Goal: Task Accomplishment & Management: Complete application form

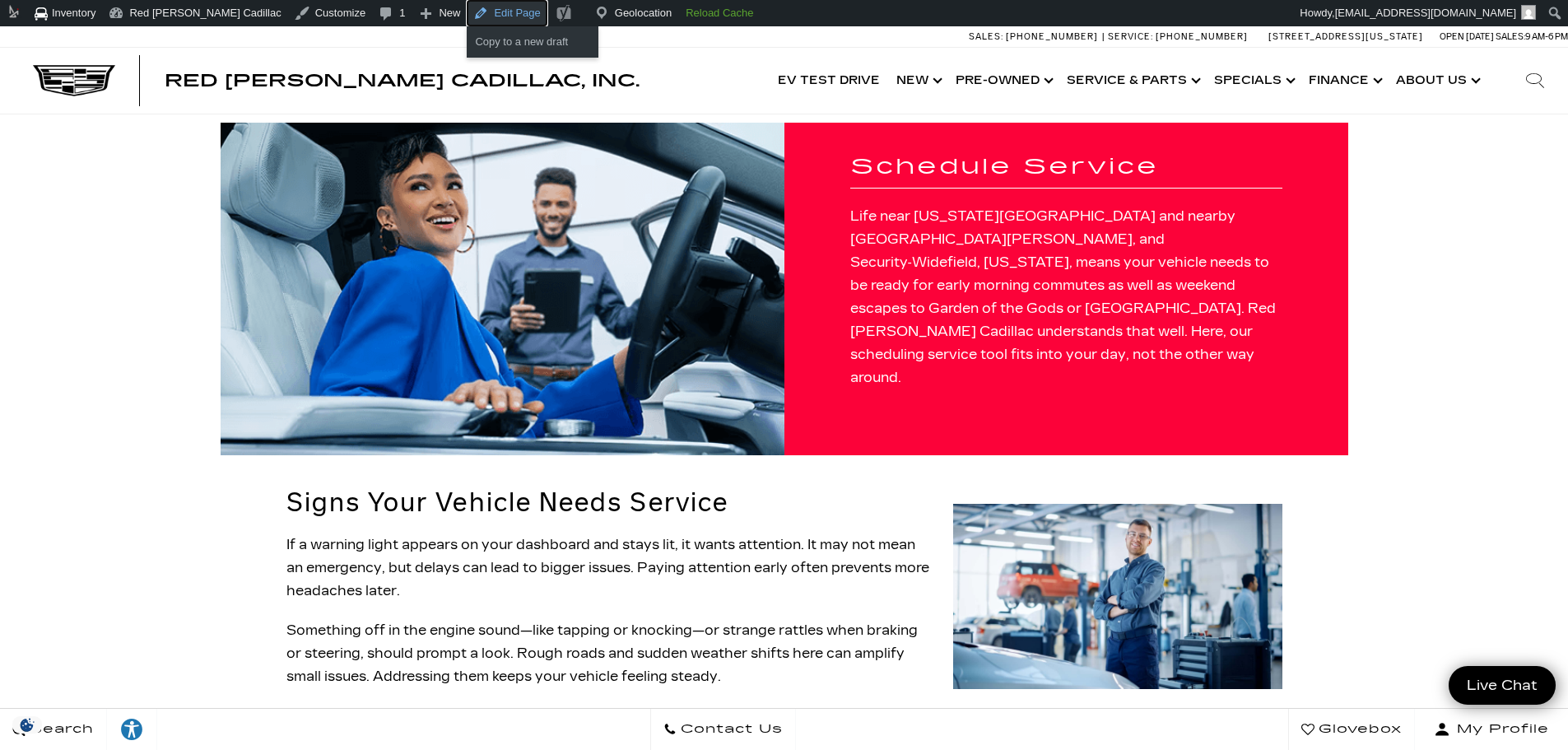
click at [467, 13] on link "Edit Page" at bounding box center [506, 13] width 80 height 27
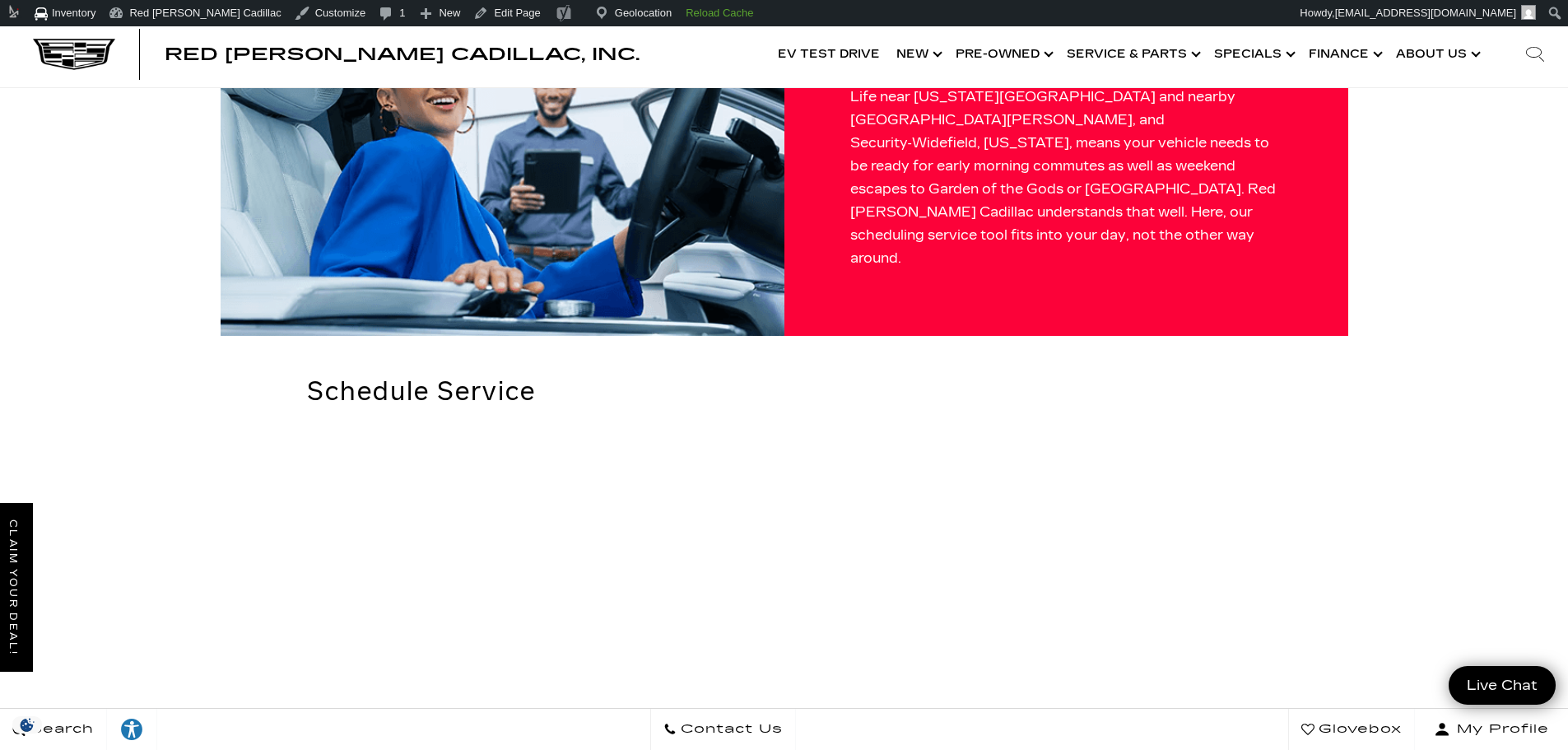
scroll to position [104, 0]
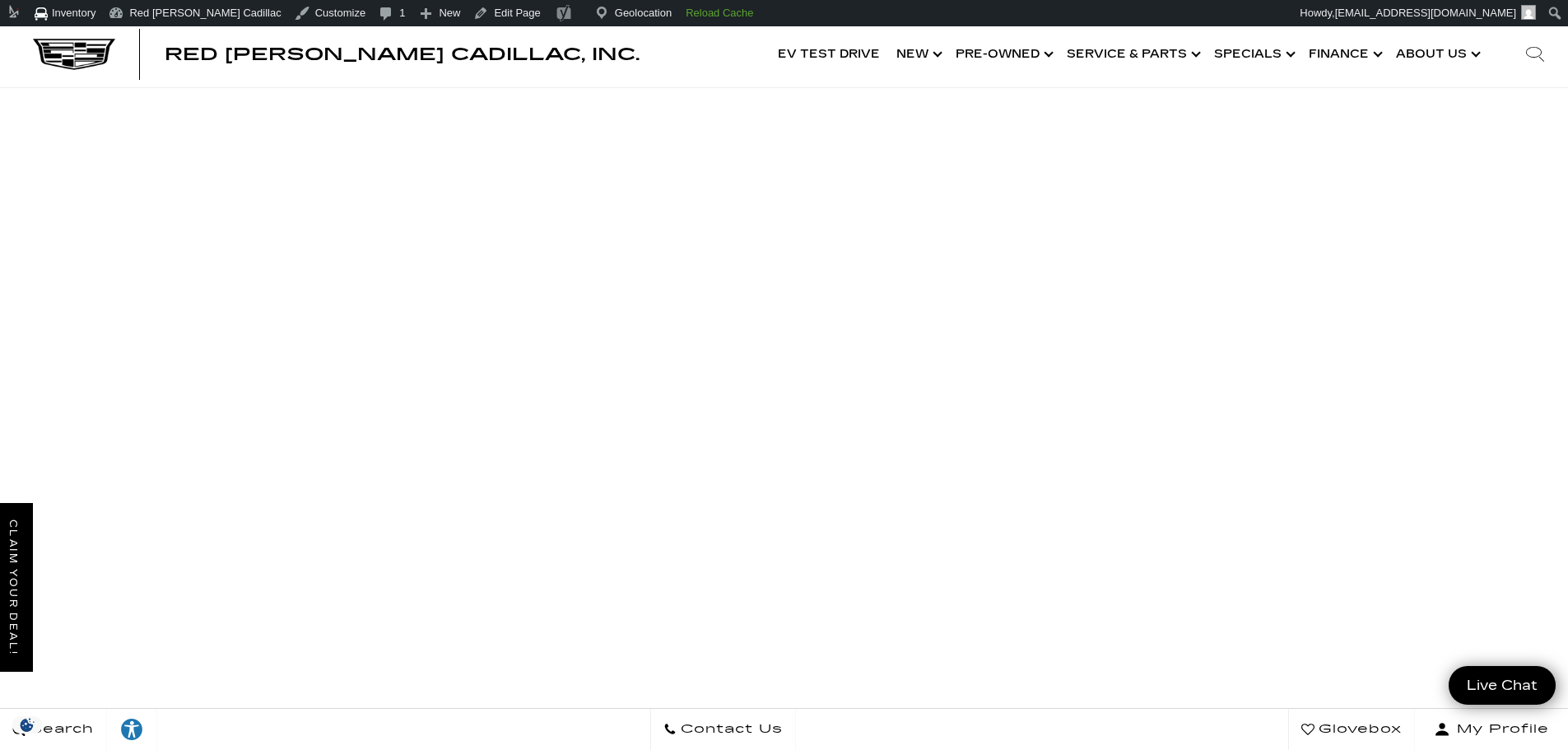
scroll to position [436, 0]
click at [1134, 49] on link "Show Service & Parts" at bounding box center [1132, 54] width 148 height 65
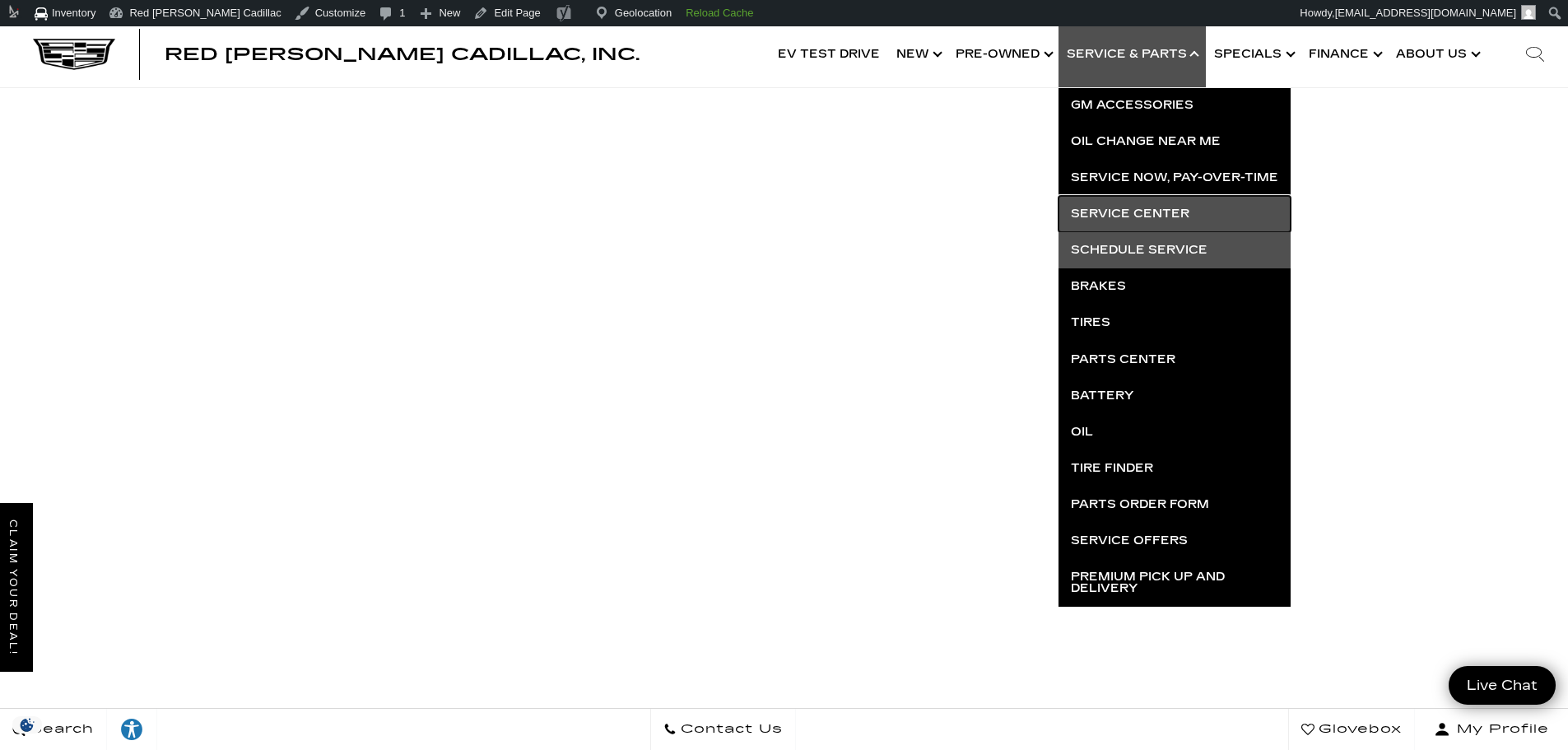
click at [1107, 217] on link "Service Center" at bounding box center [1175, 214] width 232 height 37
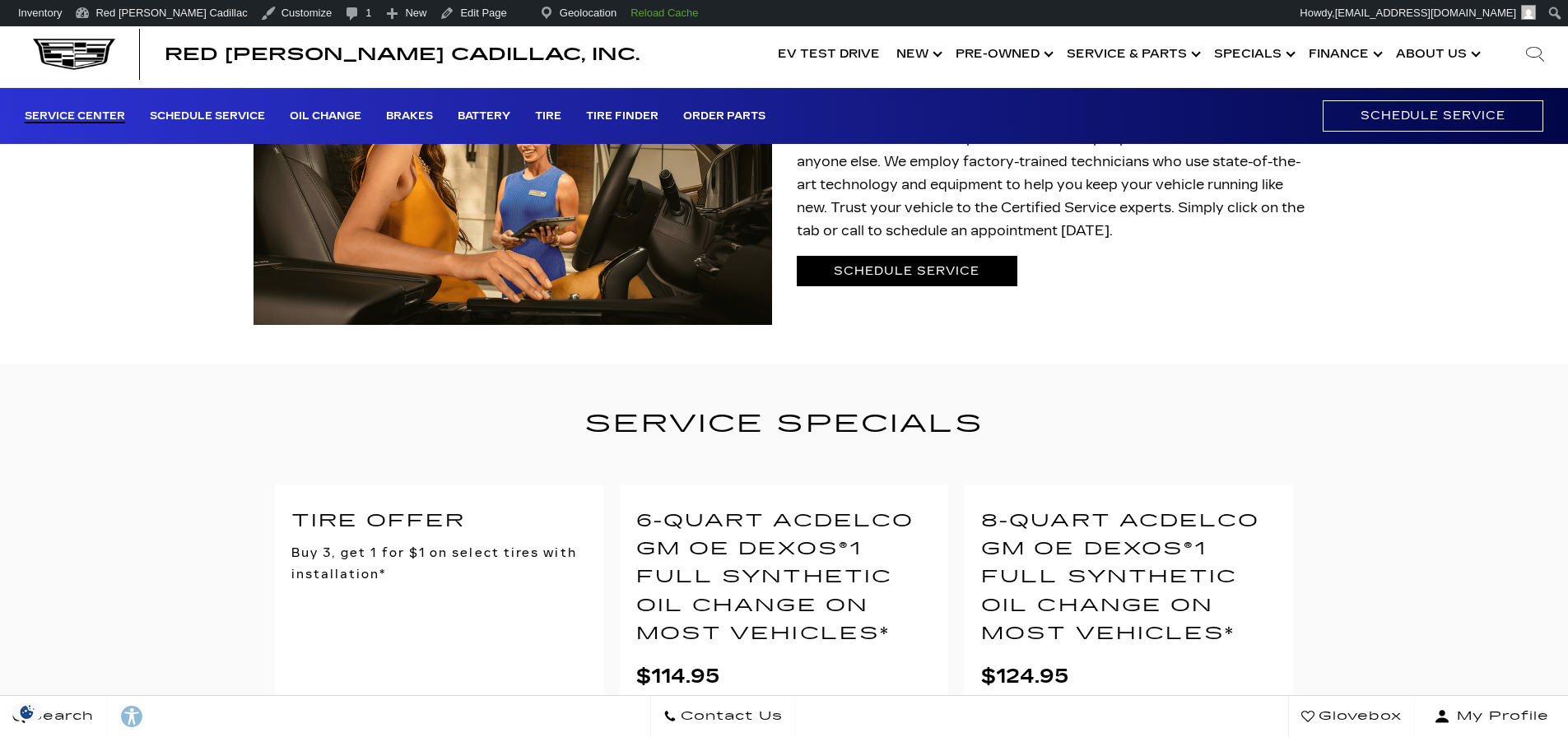
click at [950, 266] on link "Schedule Service" at bounding box center [907, 270] width 221 height 31
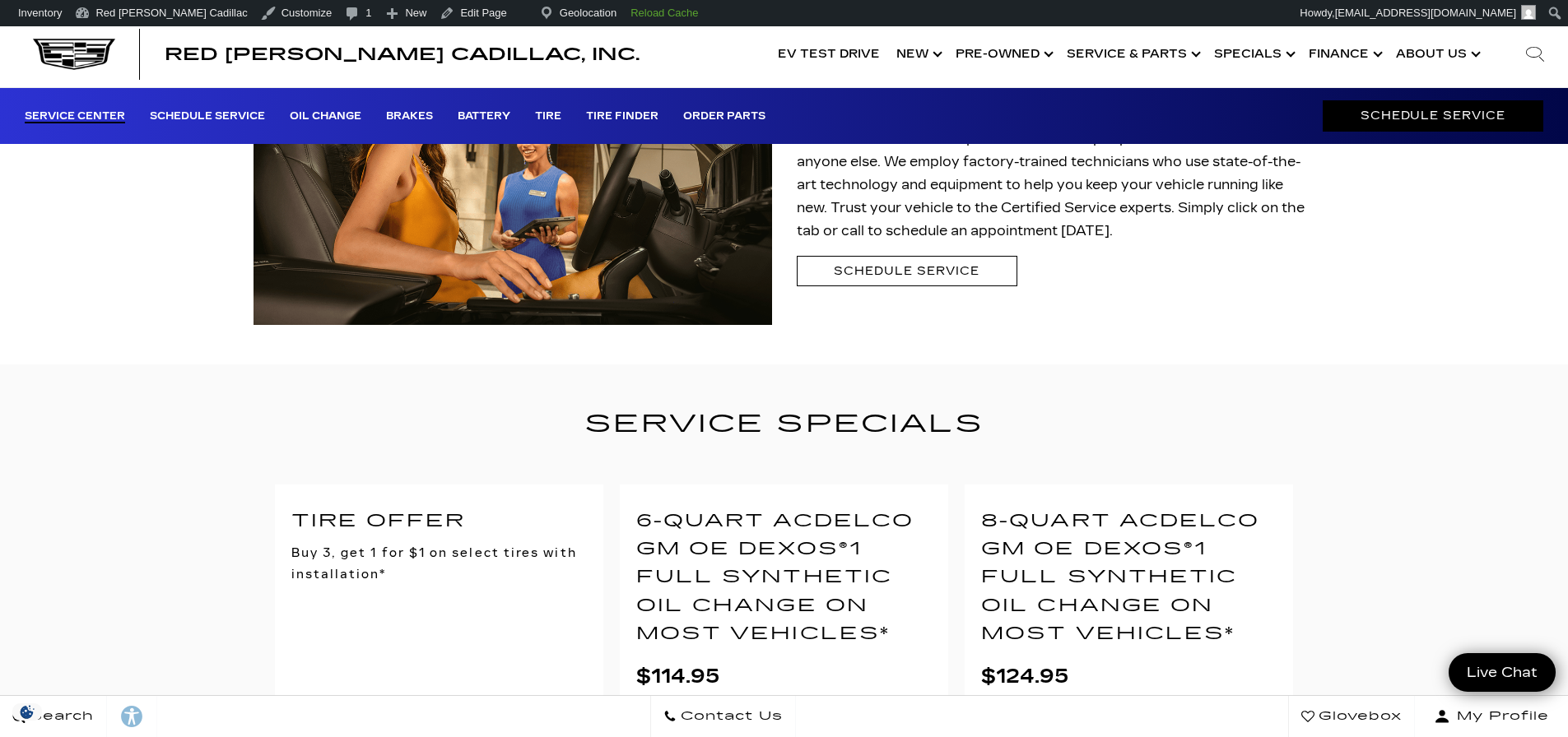
click at [1435, 108] on link "Schedule Service" at bounding box center [1433, 115] width 221 height 31
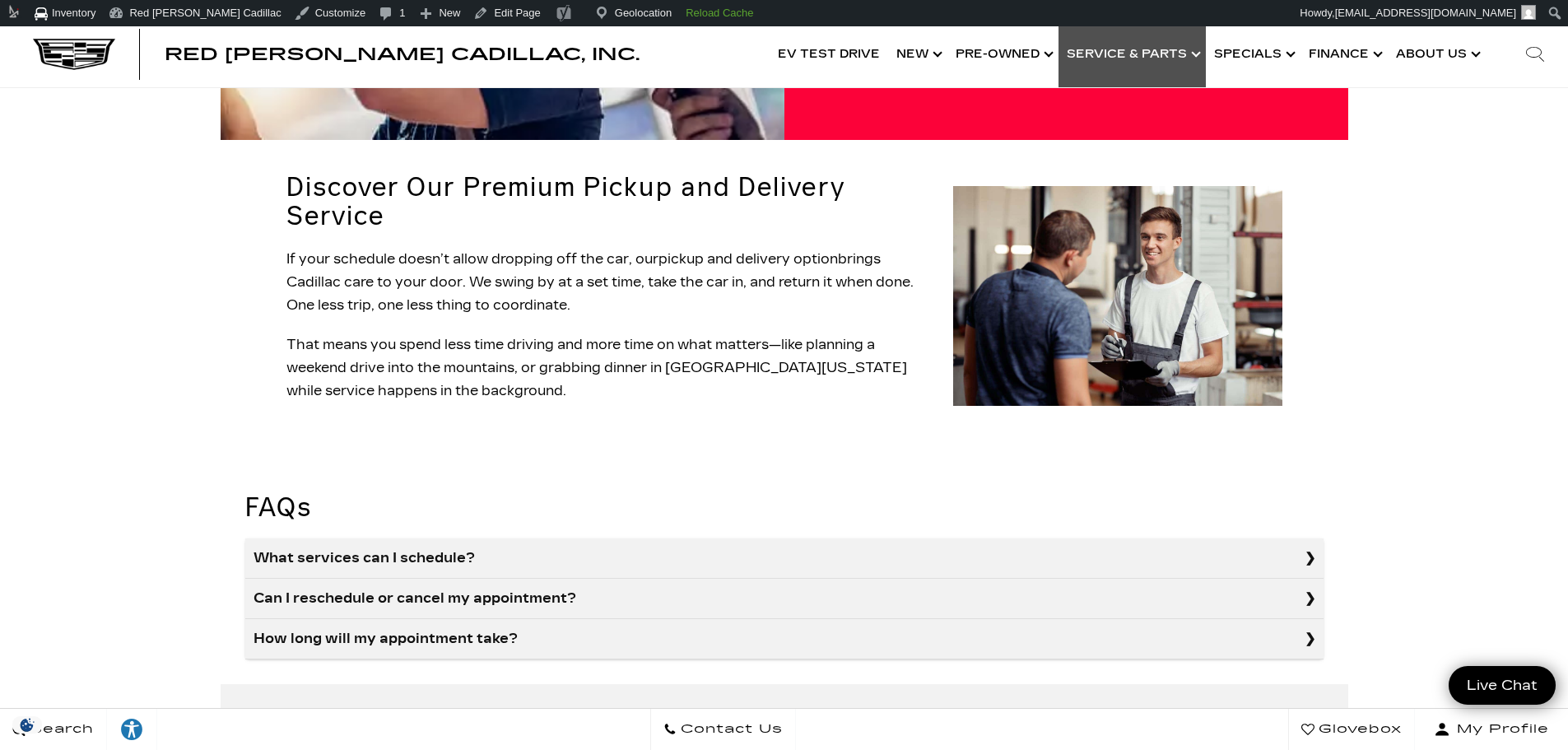
scroll to position [1139, 0]
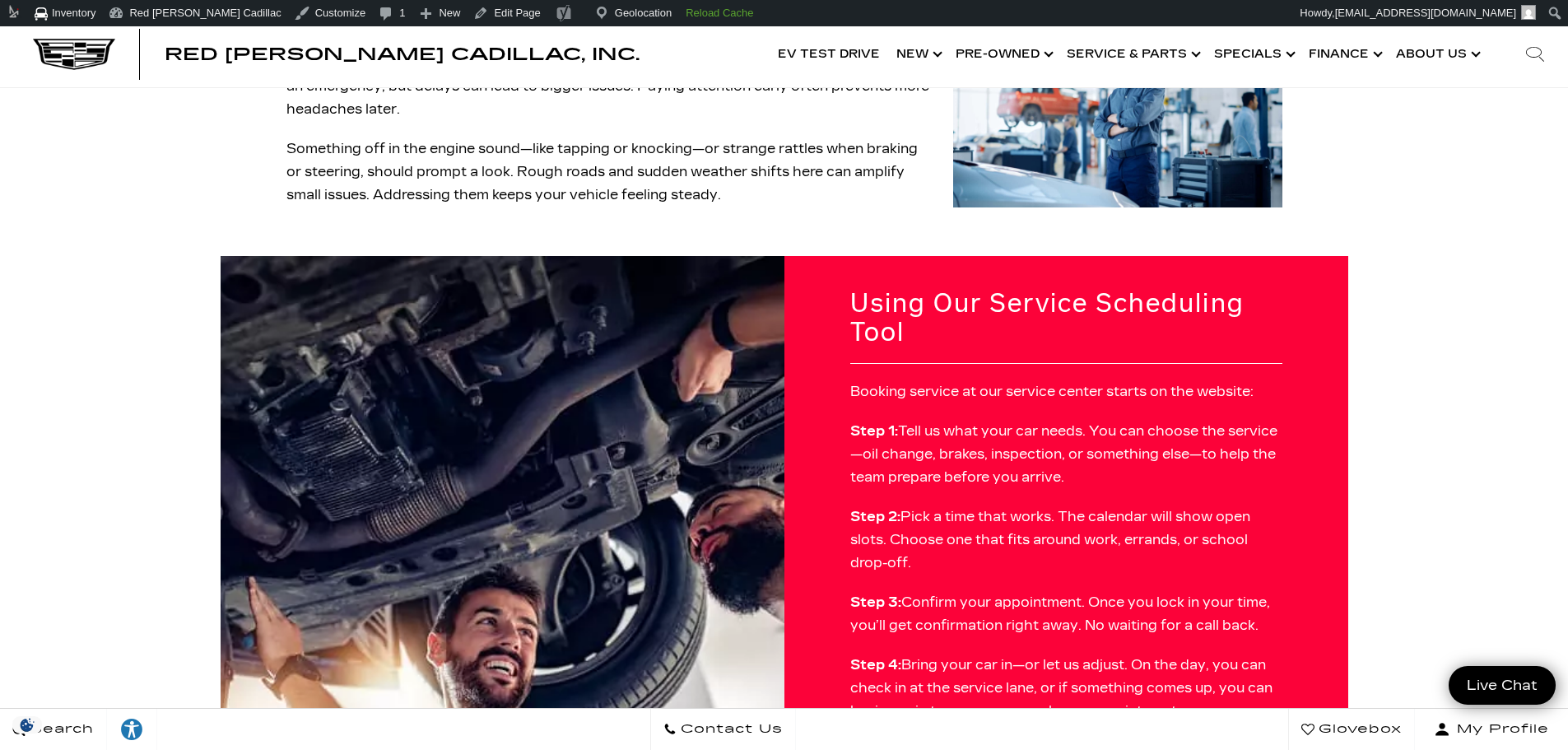
scroll to position [454, 0]
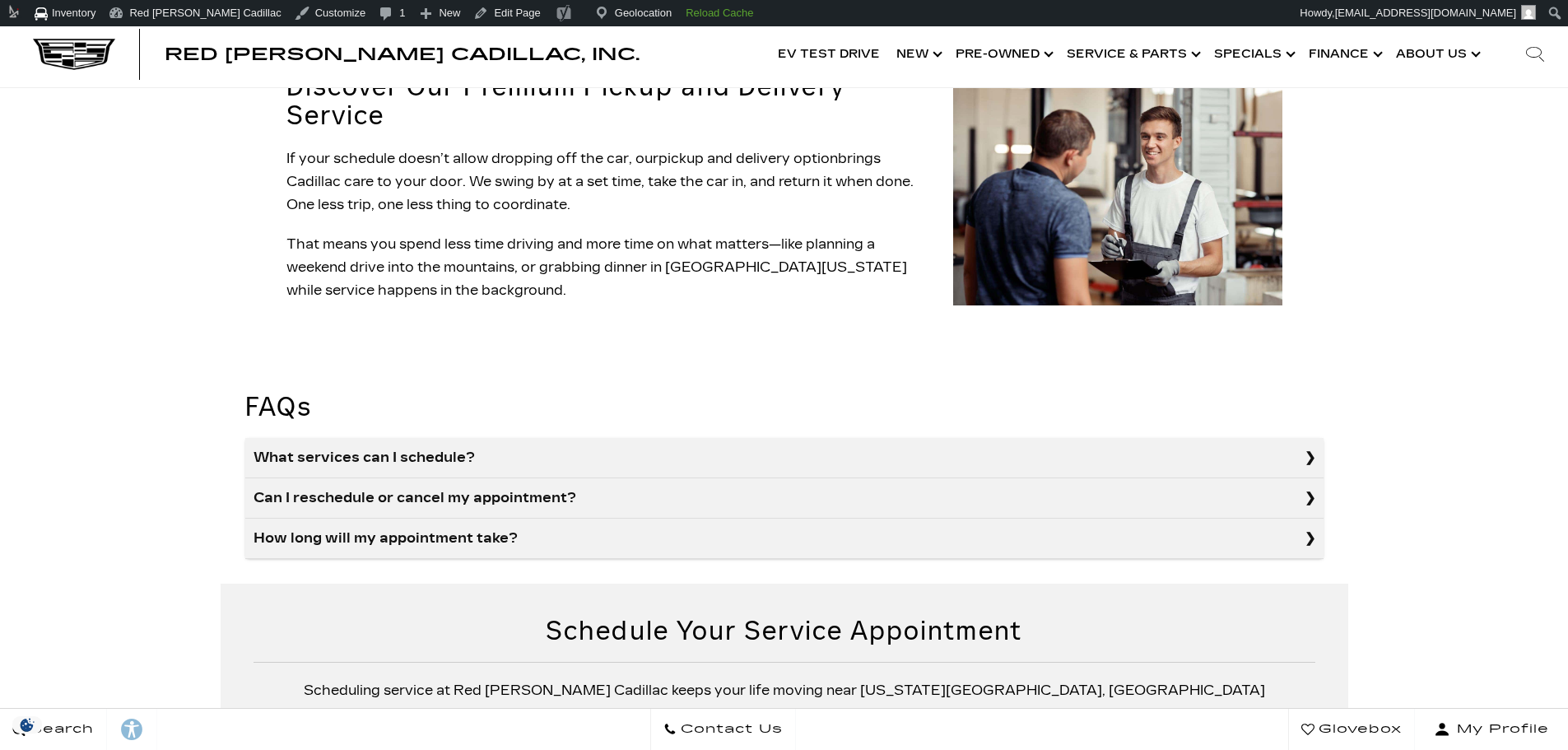
scroll to position [1292, 0]
